Goal: Check status: Check status

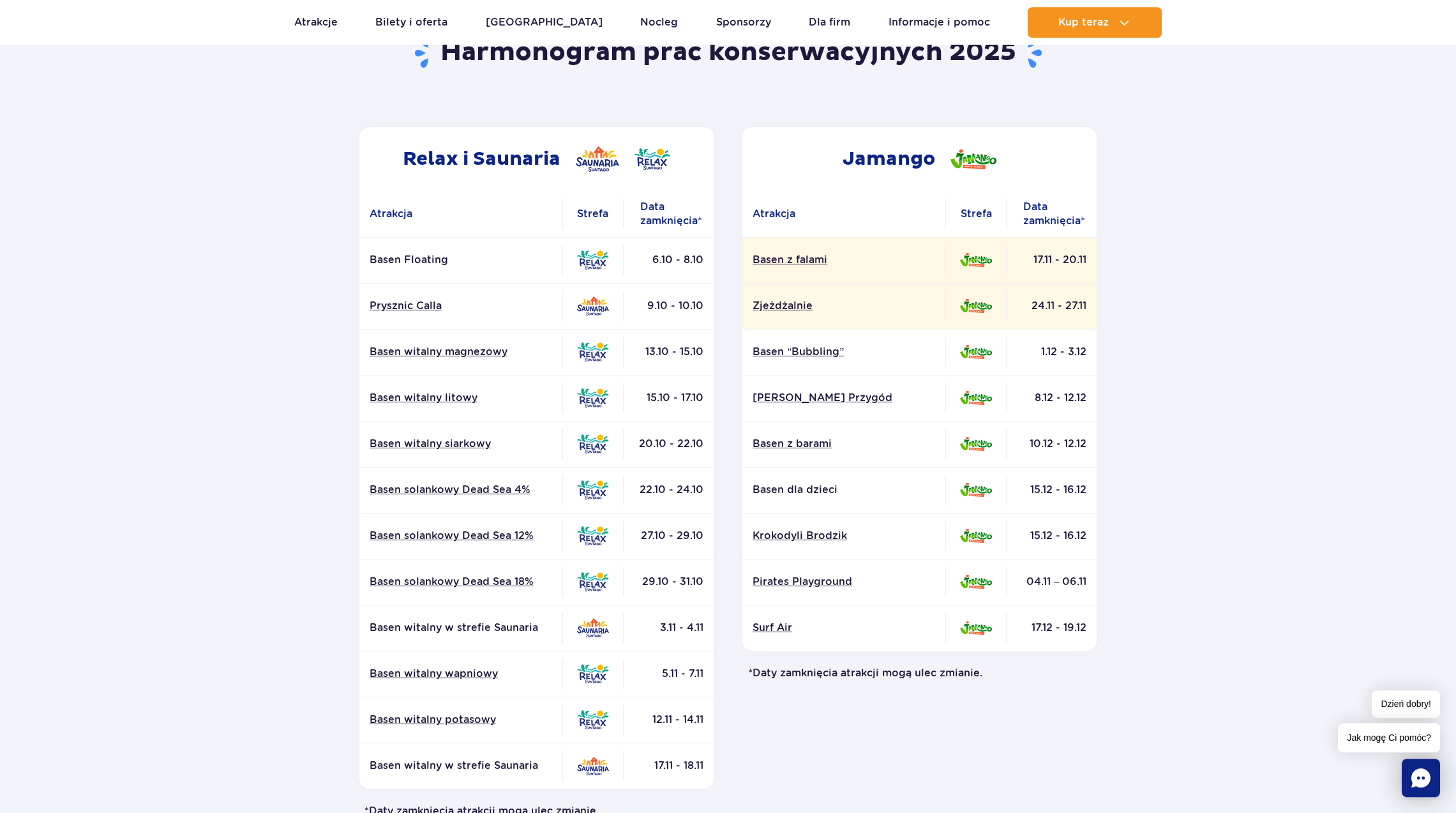
scroll to position [195, 0]
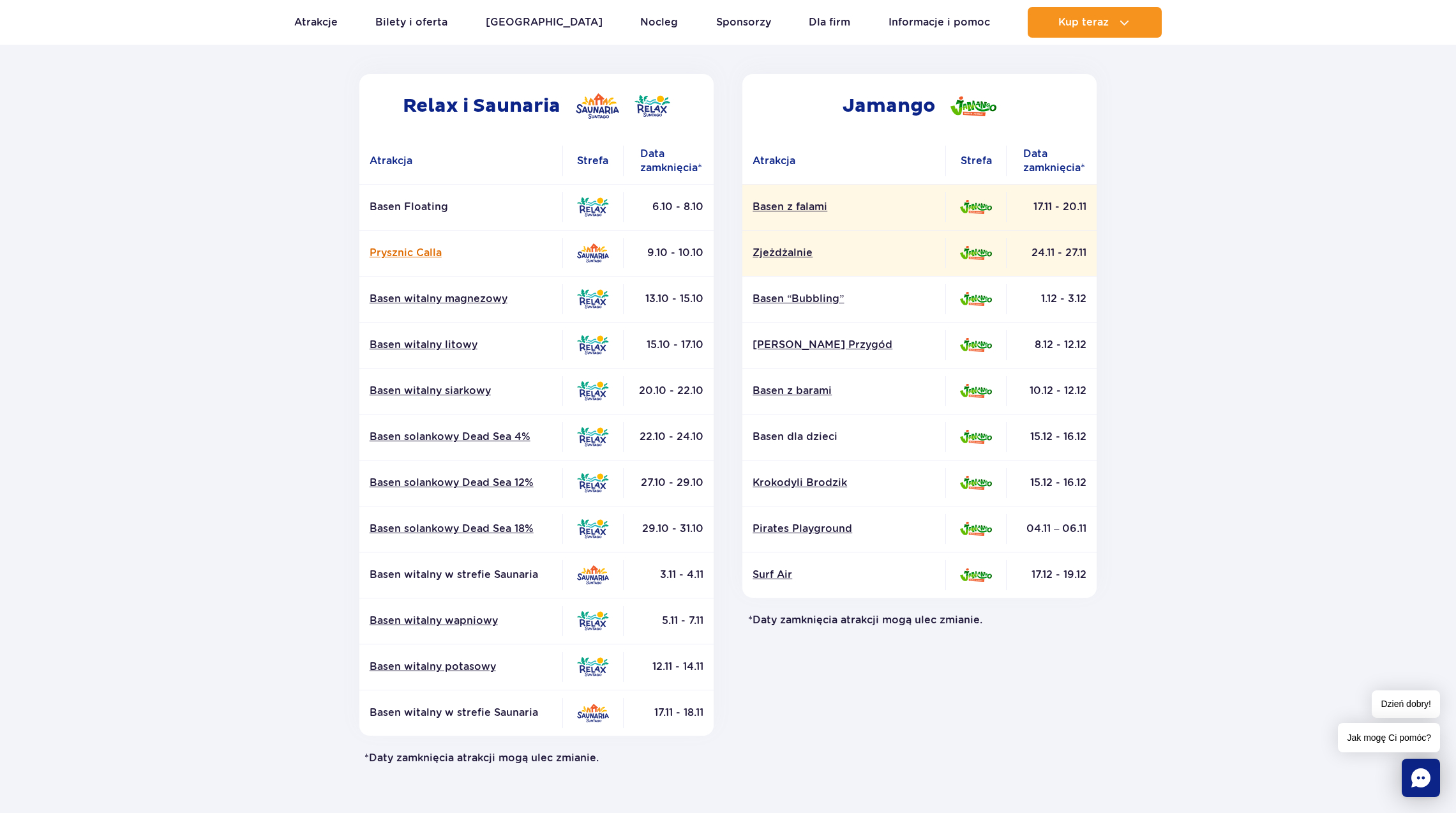
click at [399, 252] on link "Prysznic Calla" at bounding box center [461, 253] width 182 height 14
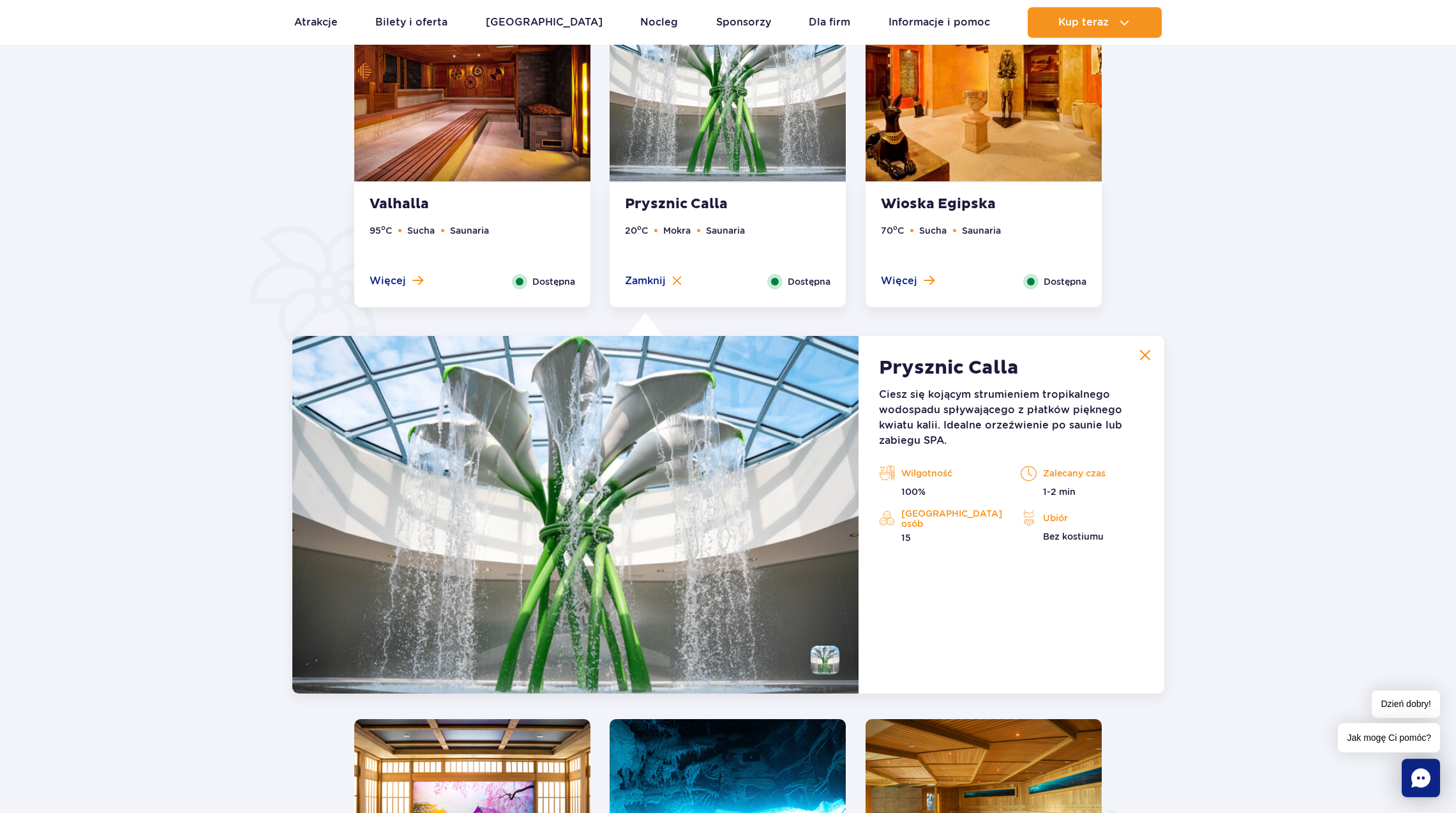
scroll to position [809, 0]
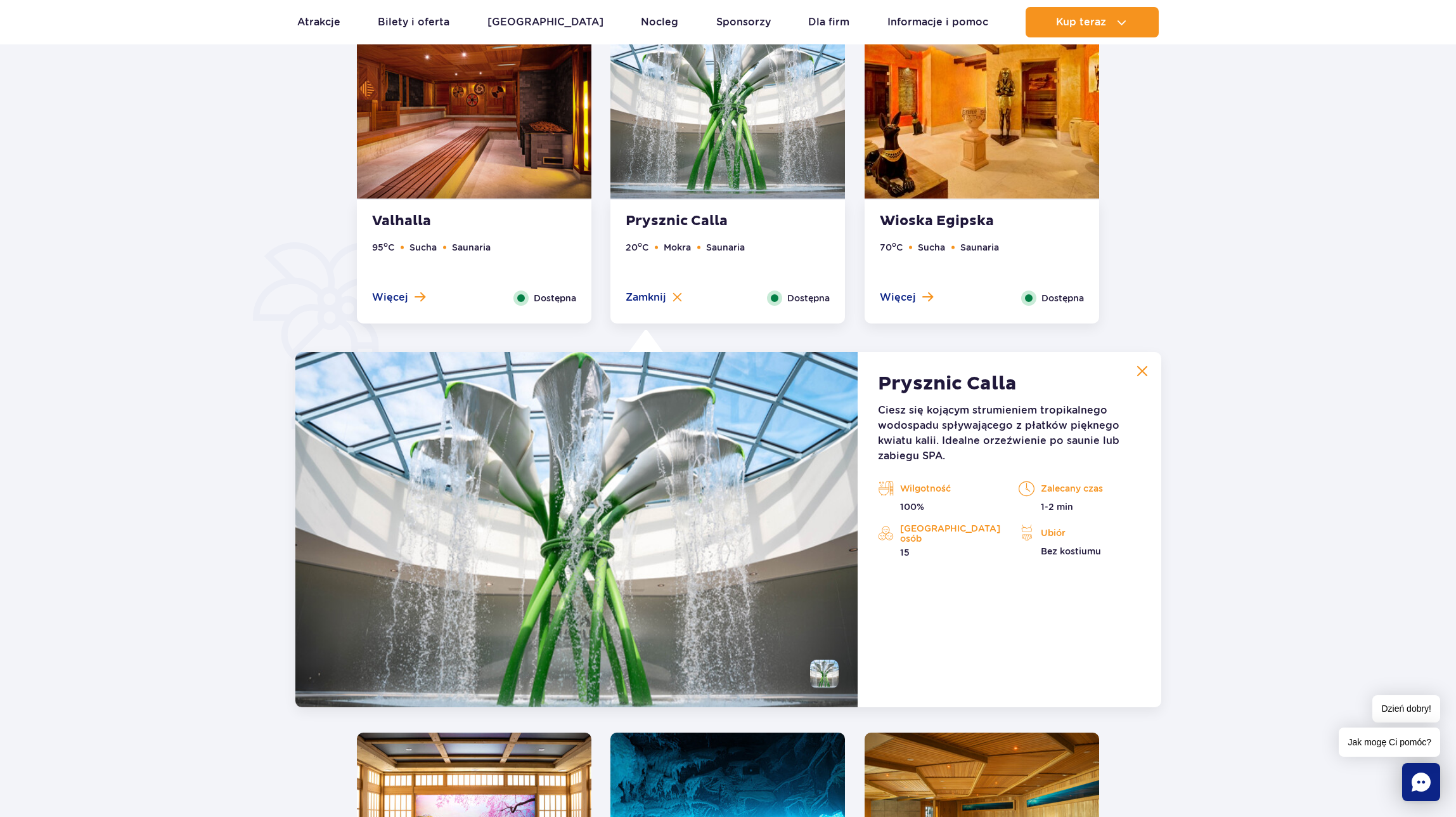
scroll to position [787, 0]
